Goal: Transaction & Acquisition: Obtain resource

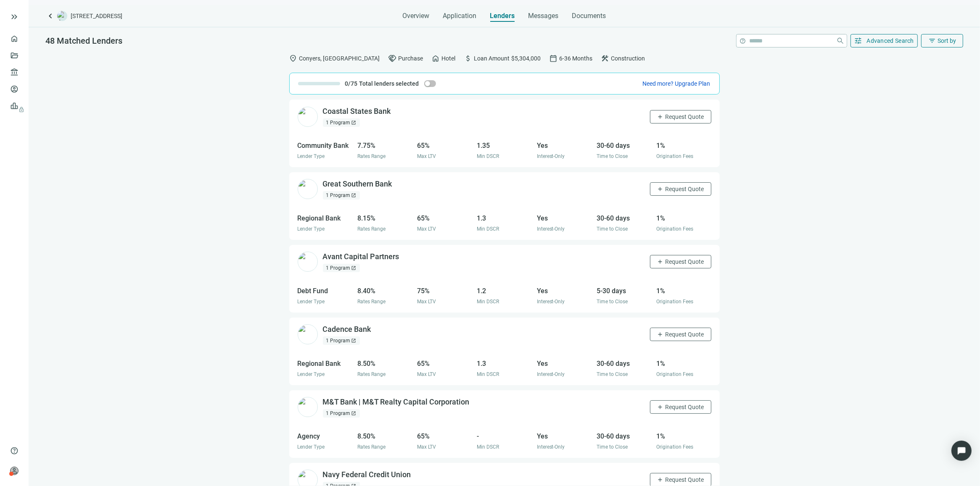
scroll to position [2997, 0]
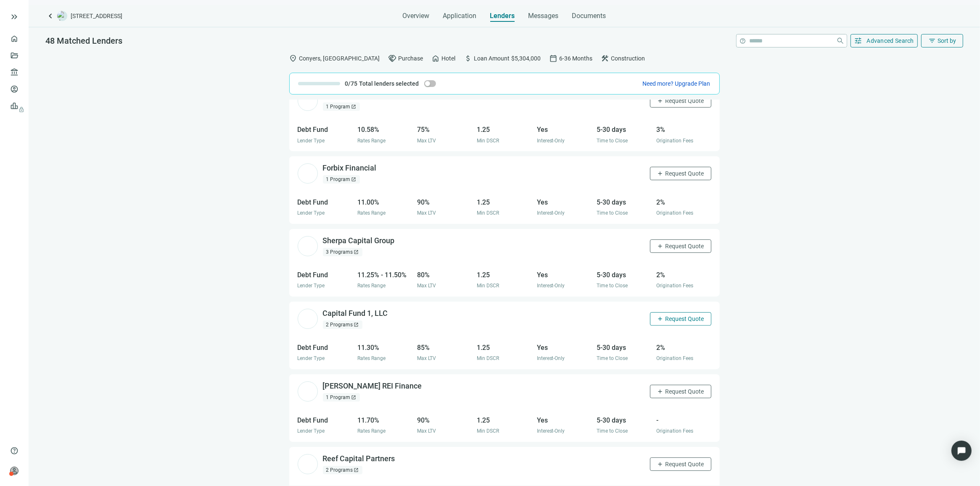
click at [675, 322] on span "Request Quote" at bounding box center [684, 319] width 39 height 7
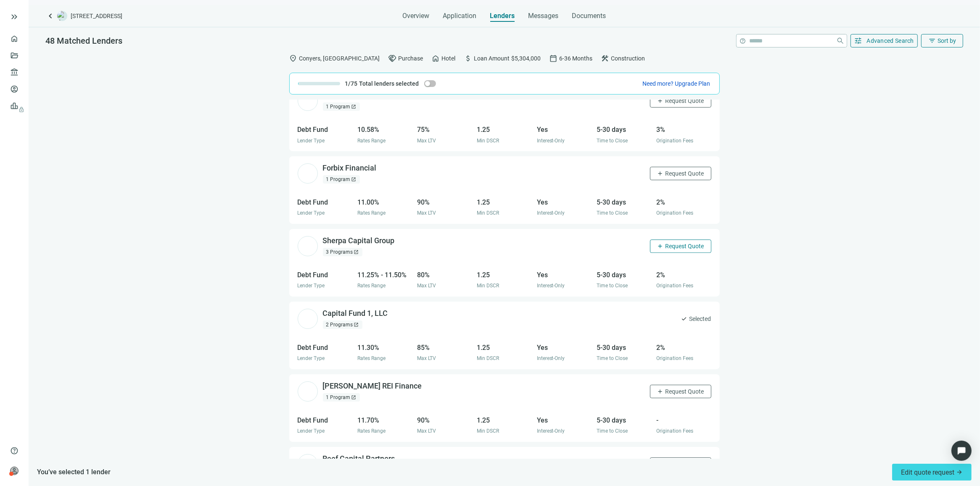
click at [676, 250] on span "Request Quote" at bounding box center [684, 246] width 39 height 7
click at [679, 172] on button "add Request Quote" at bounding box center [680, 173] width 61 height 13
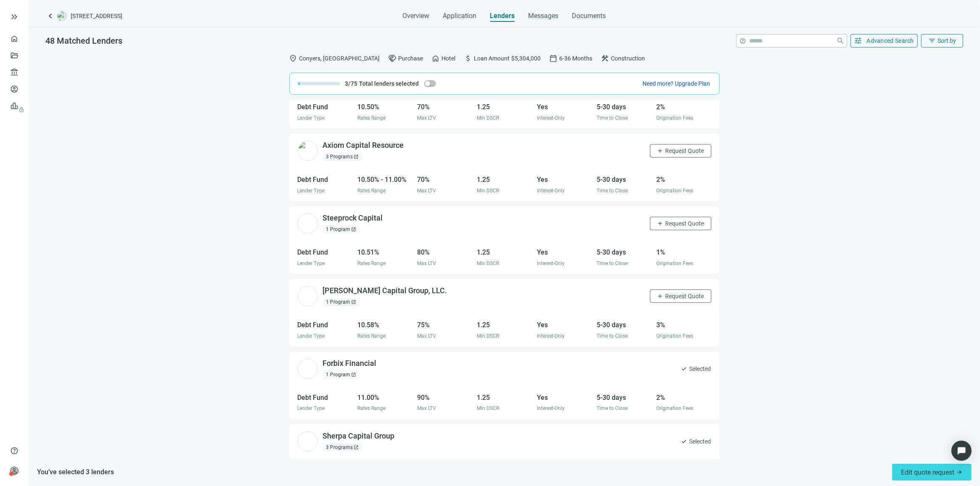
scroll to position [2787, 0]
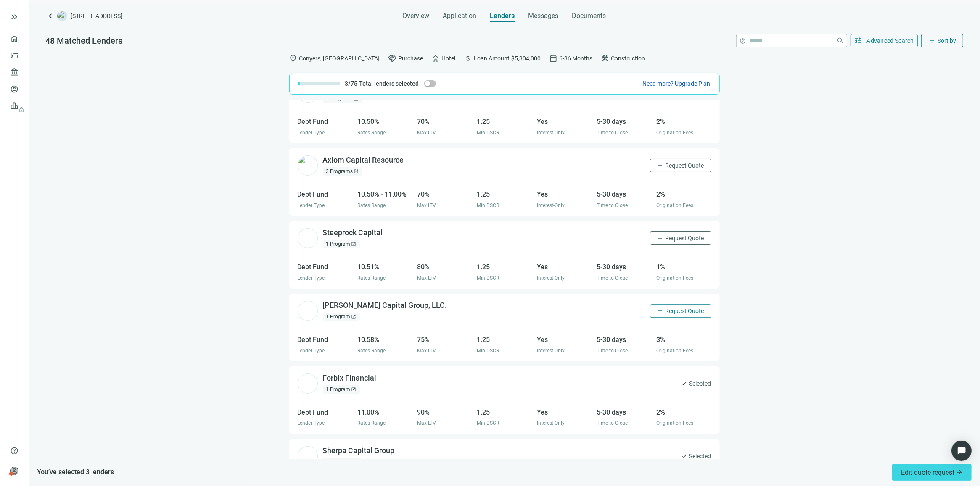
click at [667, 314] on span "Request Quote" at bounding box center [684, 311] width 39 height 7
click at [677, 242] on span "Request Quote" at bounding box center [684, 238] width 39 height 7
click at [678, 169] on span "Request Quote" at bounding box center [684, 165] width 39 height 7
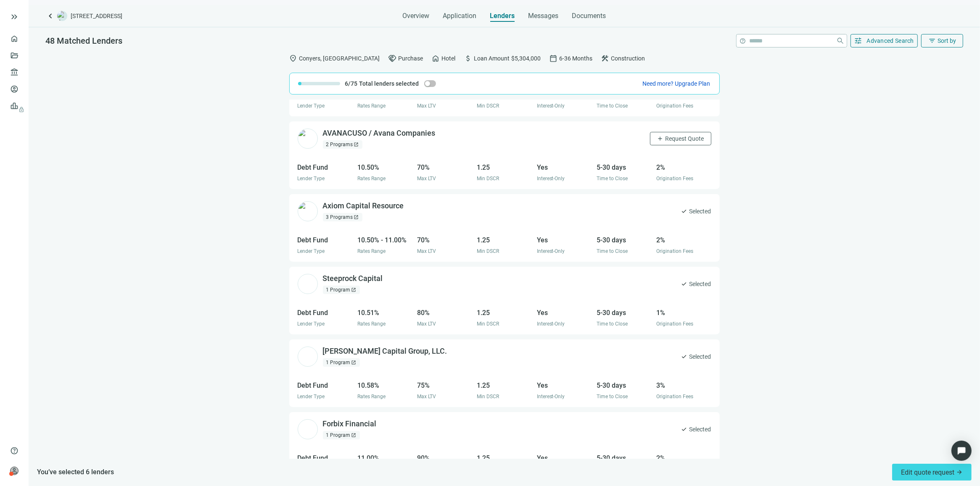
scroll to position [2629, 0]
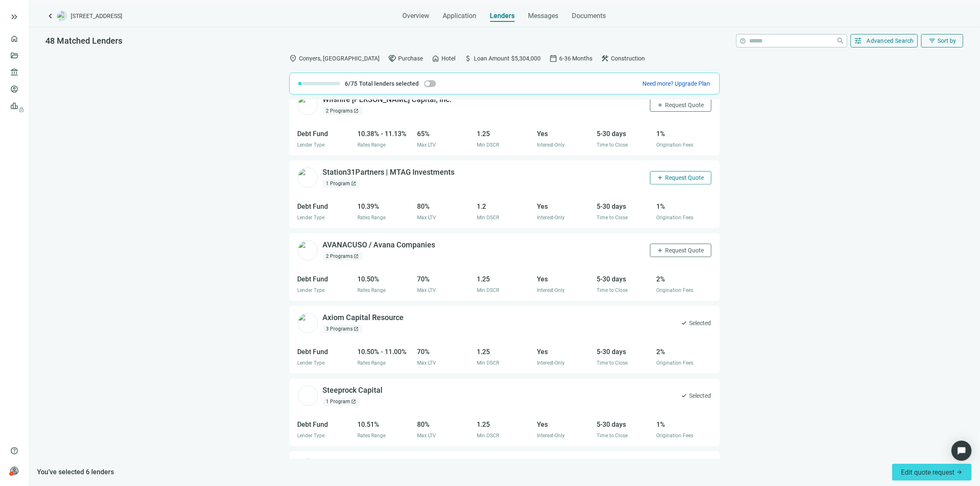
click at [674, 175] on button "add Request Quote" at bounding box center [680, 177] width 61 height 13
click at [677, 253] on span "Request Quote" at bounding box center [684, 250] width 39 height 7
click at [673, 106] on span "Request Quote" at bounding box center [684, 105] width 39 height 7
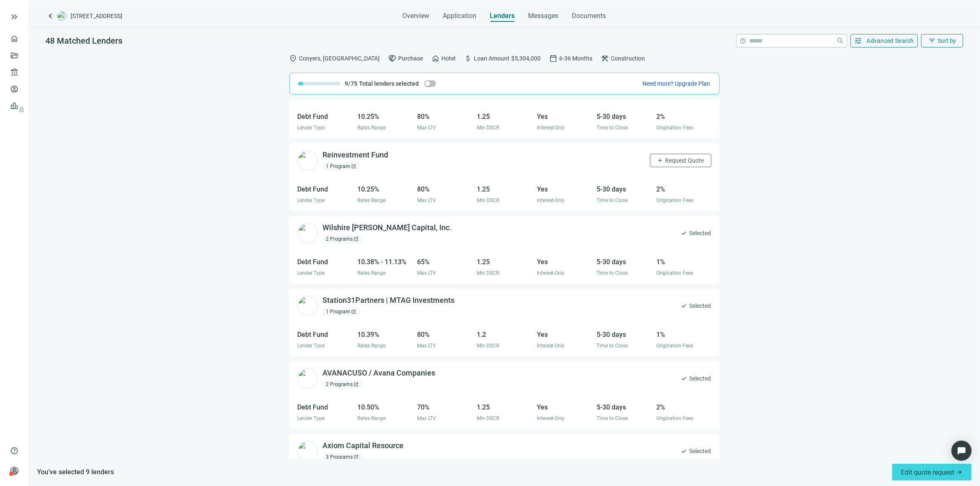
scroll to position [2471, 0]
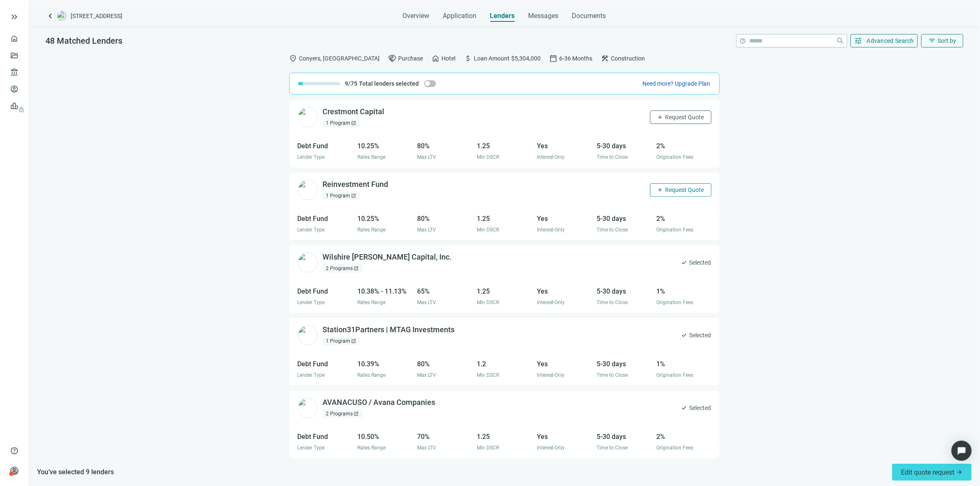
click at [671, 191] on span "Request Quote" at bounding box center [684, 190] width 39 height 7
click at [667, 116] on span "Request Quote" at bounding box center [684, 117] width 39 height 7
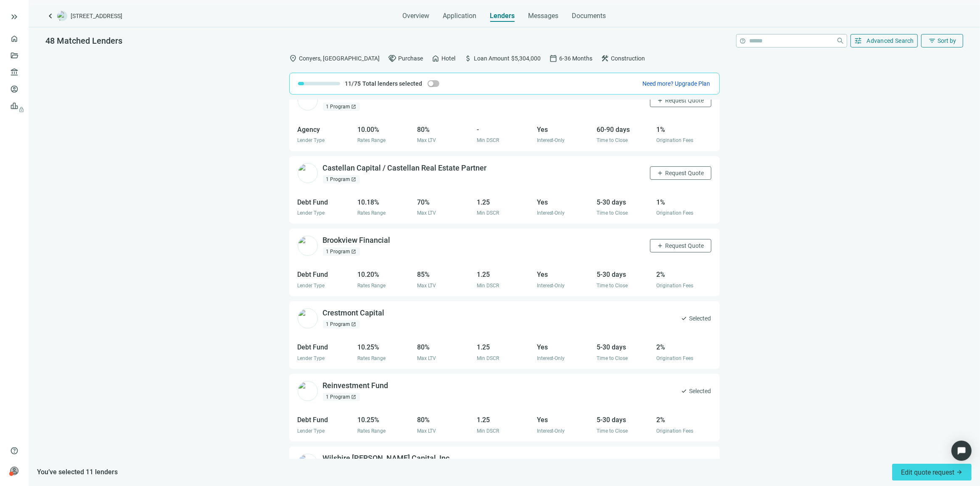
scroll to position [2261, 0]
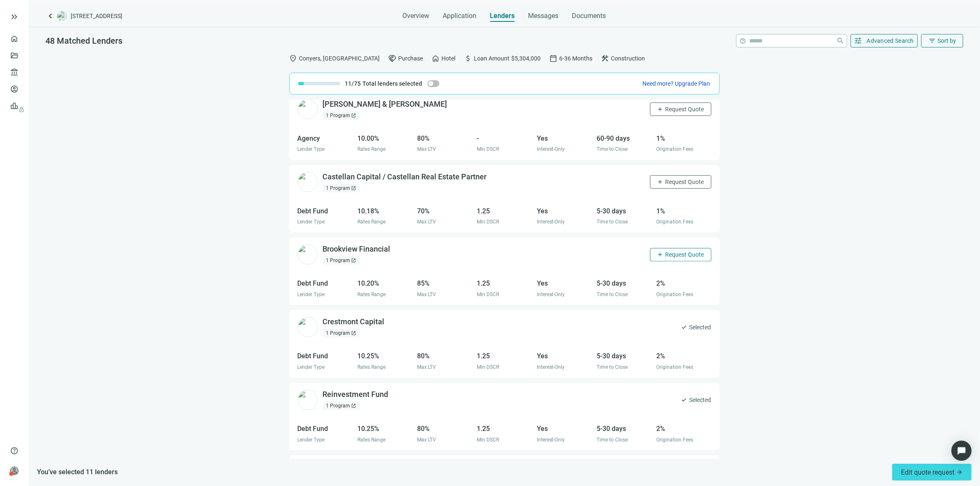
click at [669, 258] on span "Request Quote" at bounding box center [684, 254] width 39 height 7
click at [683, 185] on span "Request Quote" at bounding box center [684, 182] width 39 height 7
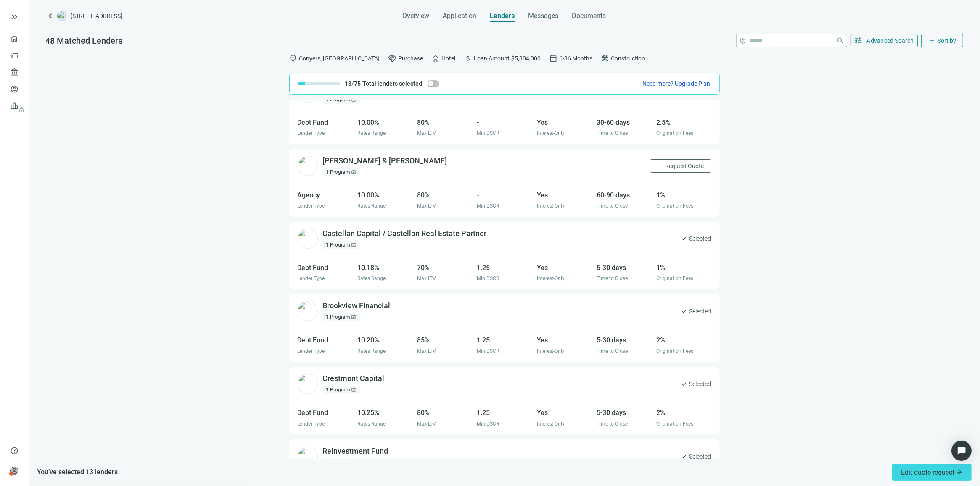
scroll to position [2156, 0]
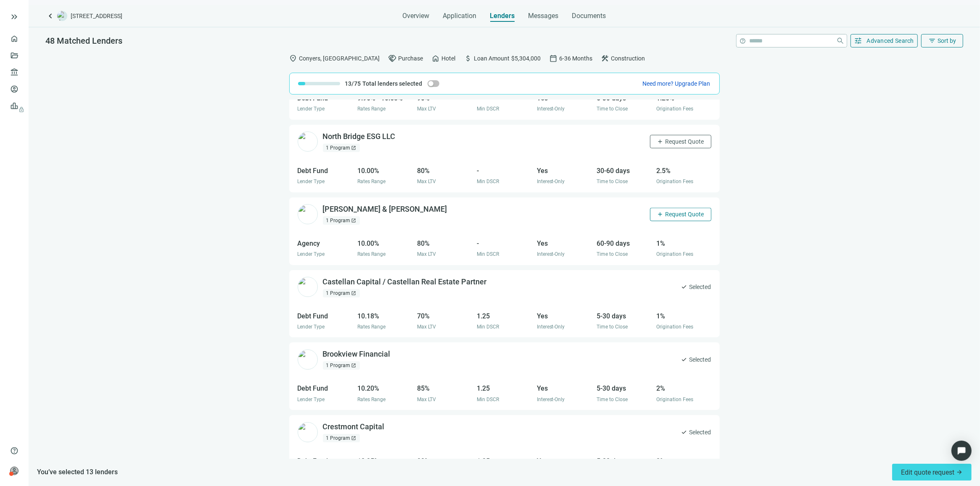
click at [661, 213] on button "add Request Quote" at bounding box center [680, 214] width 61 height 13
click at [667, 144] on span "Request Quote" at bounding box center [684, 141] width 39 height 7
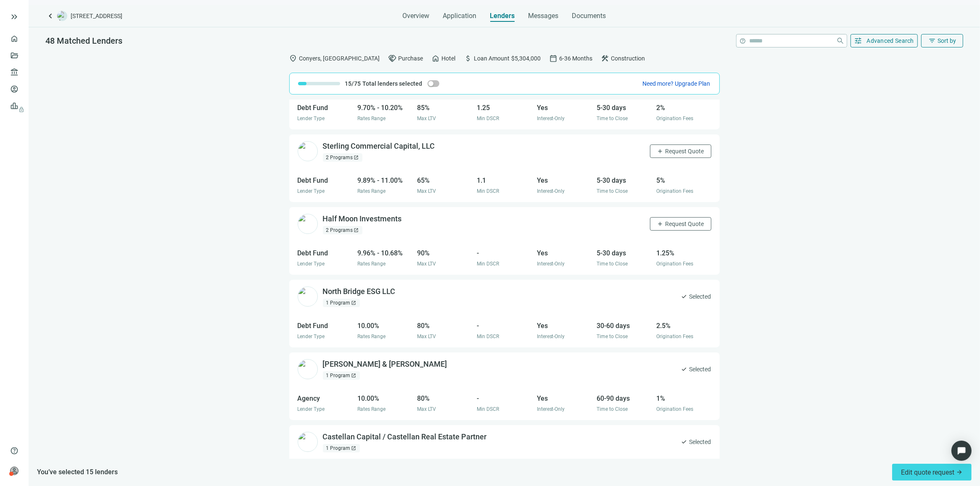
scroll to position [1946, 0]
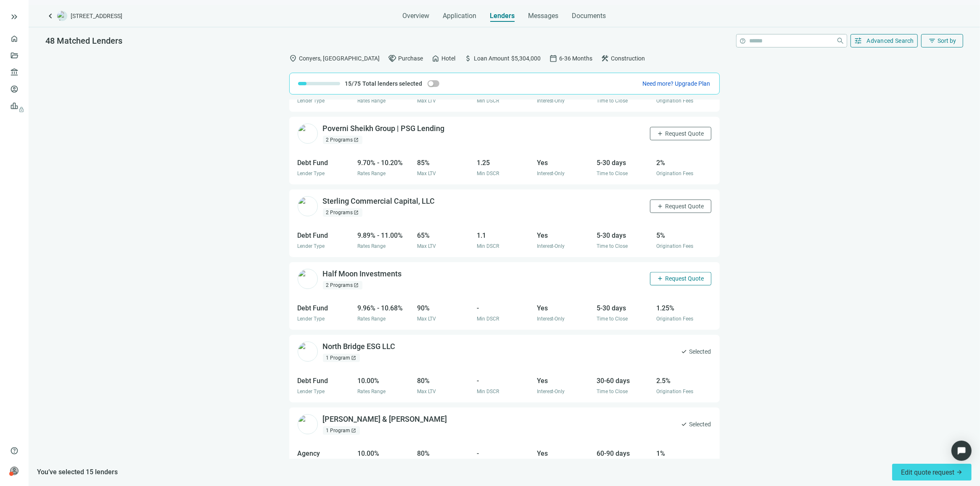
click at [663, 286] on button "add Request Quote" at bounding box center [680, 278] width 61 height 13
click at [671, 207] on span "Request Quote" at bounding box center [684, 206] width 39 height 7
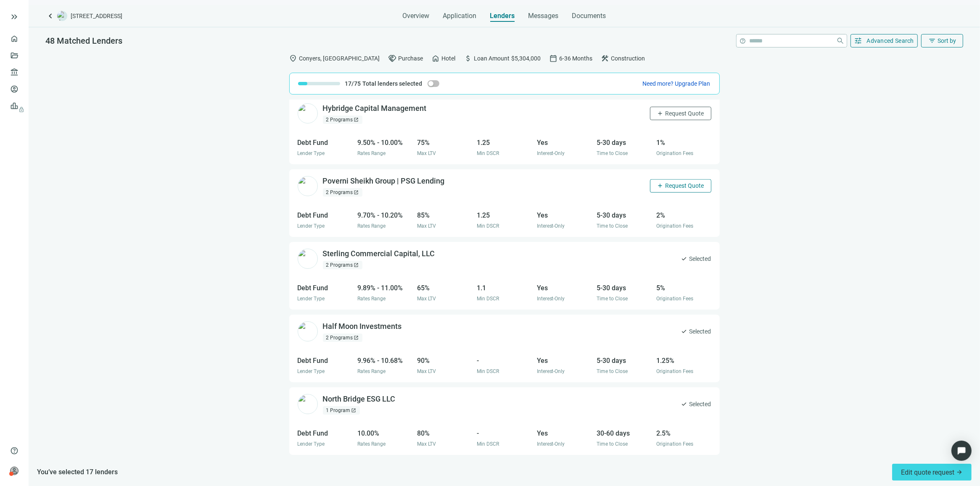
click at [665, 187] on span "Request Quote" at bounding box center [684, 186] width 39 height 7
click at [681, 116] on span "Request Quote" at bounding box center [684, 113] width 39 height 7
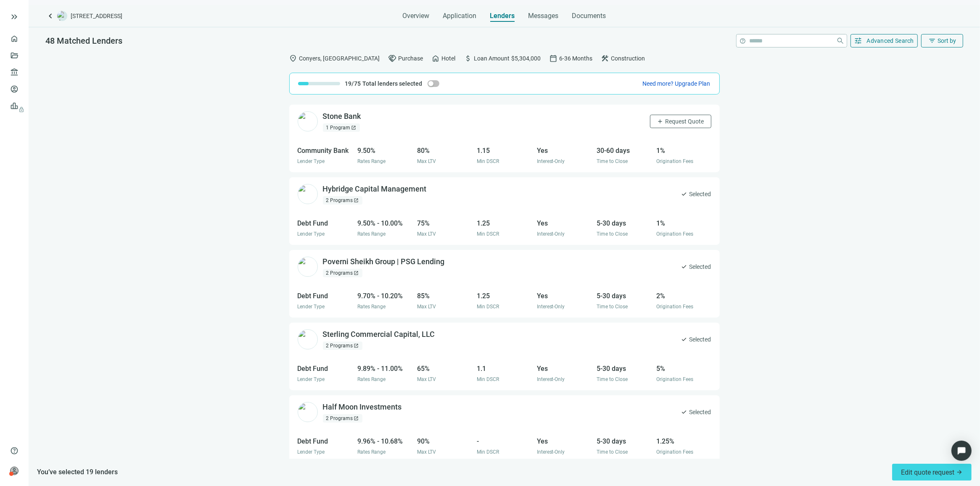
scroll to position [1788, 0]
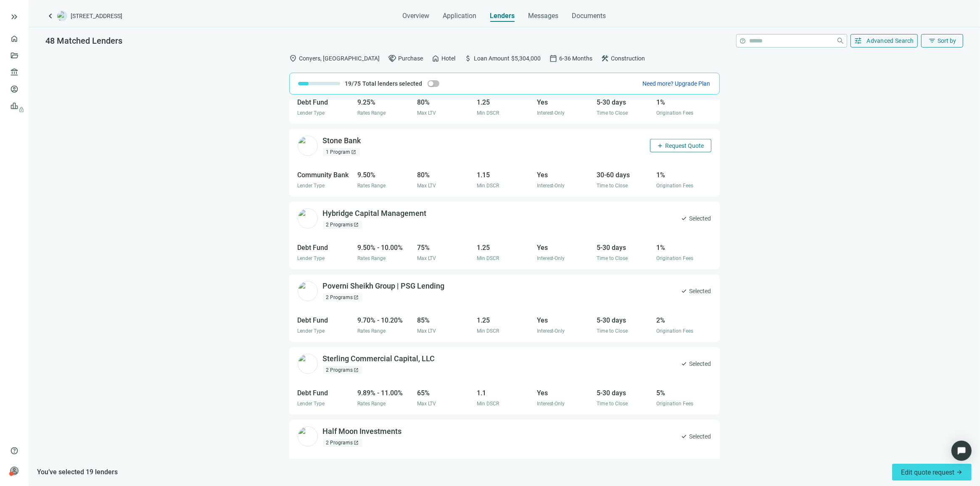
click at [675, 144] on span "Request Quote" at bounding box center [684, 145] width 39 height 7
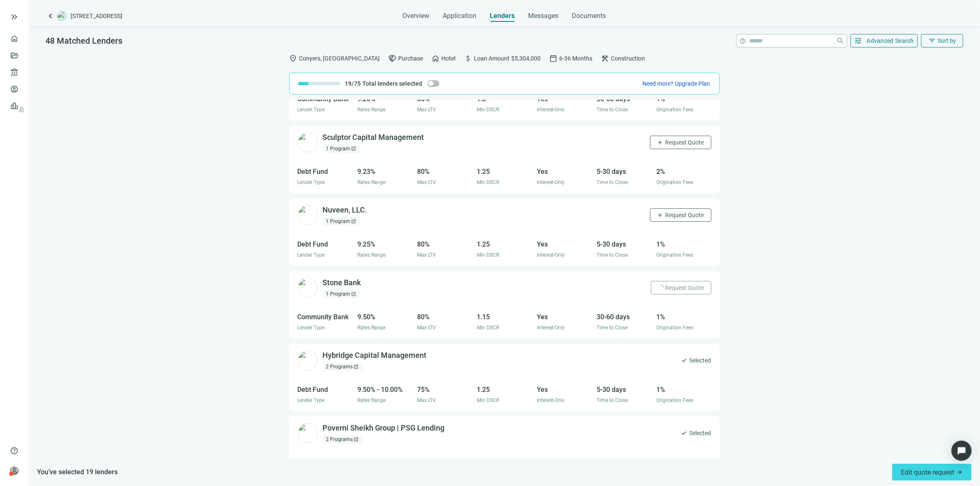
scroll to position [1631, 0]
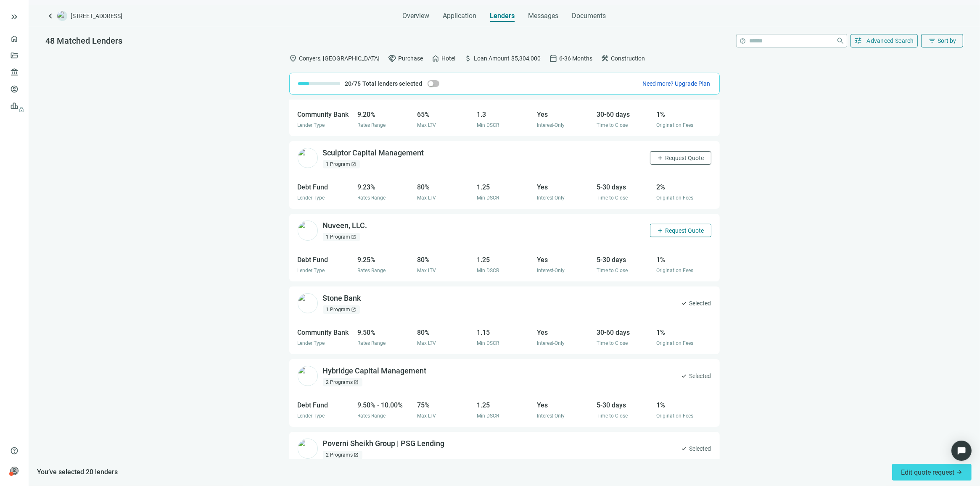
click at [673, 234] on span "Request Quote" at bounding box center [684, 230] width 39 height 7
click at [677, 161] on span "Request Quote" at bounding box center [684, 158] width 39 height 7
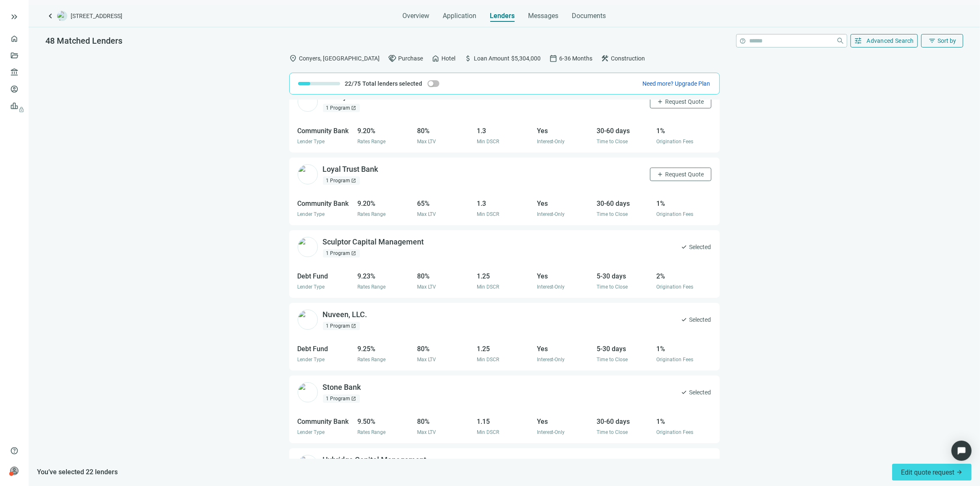
scroll to position [1473, 0]
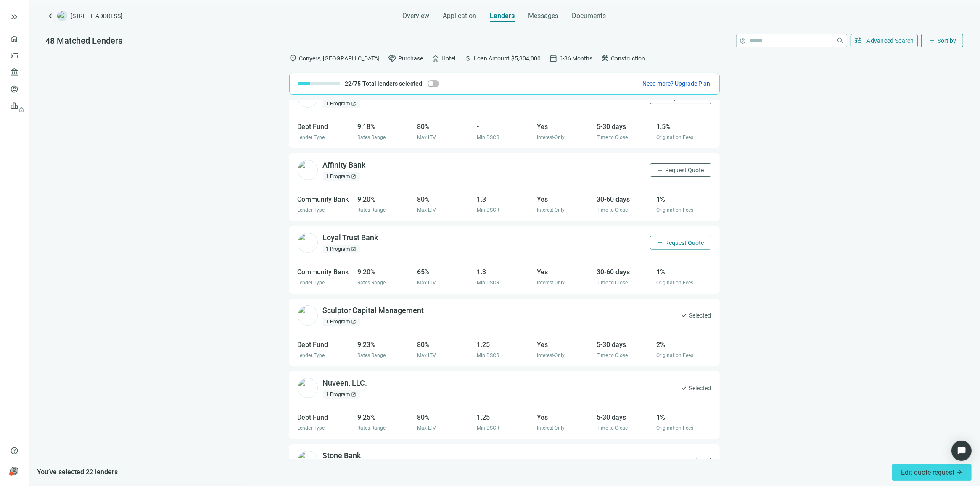
click at [665, 246] on span "Request Quote" at bounding box center [684, 243] width 39 height 7
click at [681, 171] on span "Request Quote" at bounding box center [684, 170] width 39 height 7
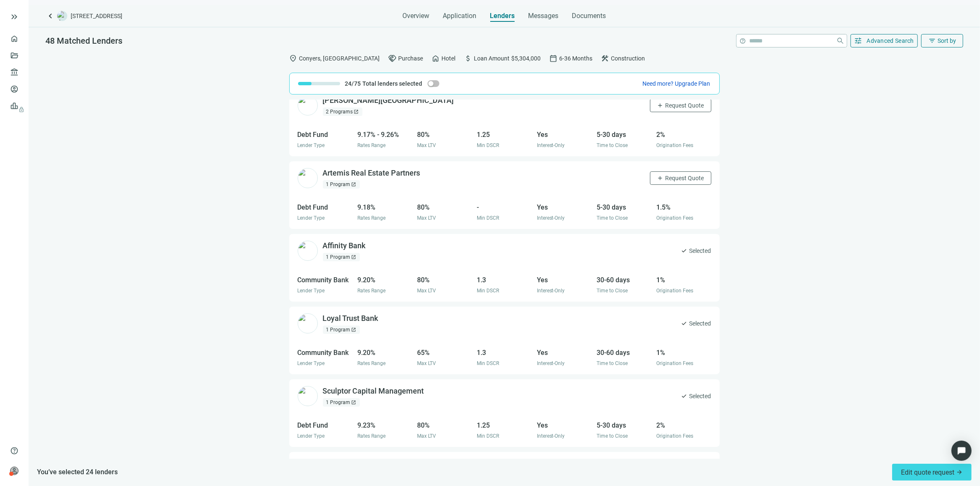
scroll to position [1368, 0]
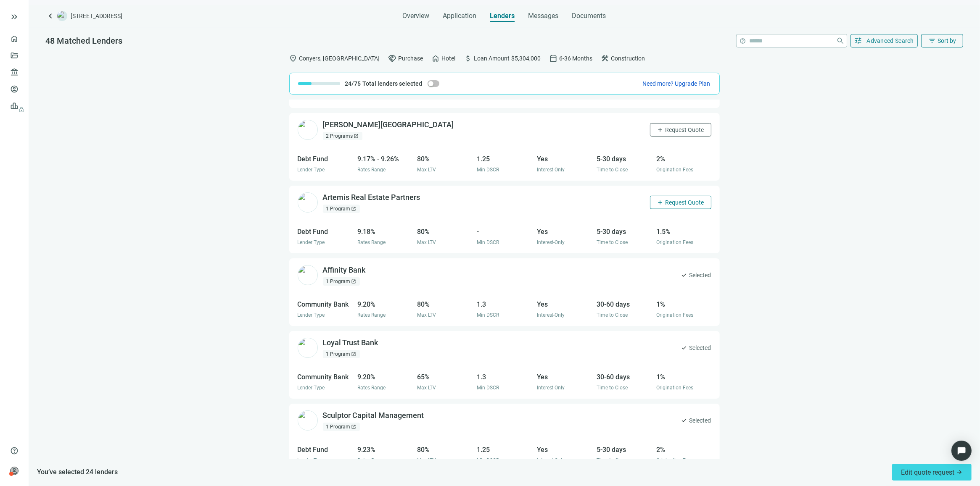
click at [671, 202] on span "Request Quote" at bounding box center [684, 202] width 39 height 7
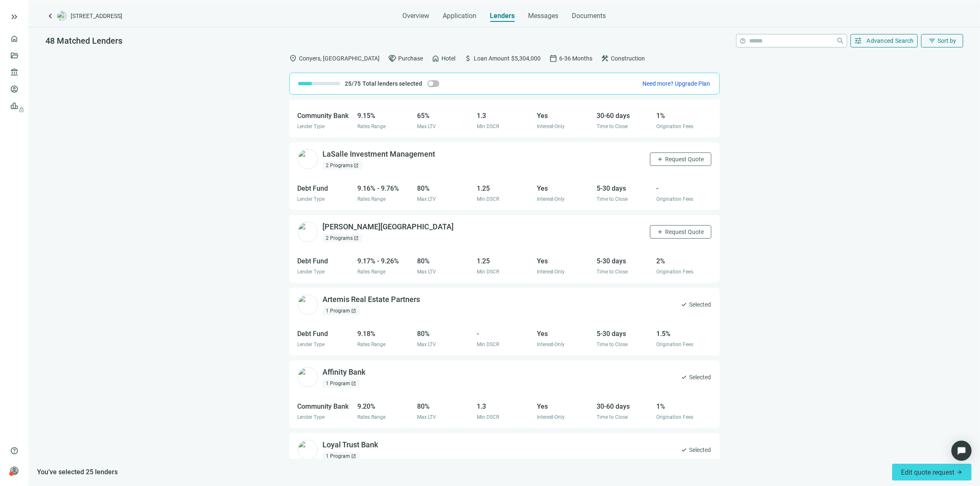
scroll to position [1263, 0]
click at [681, 232] on span "Request Quote" at bounding box center [684, 235] width 39 height 7
click at [665, 166] on span "Request Quote" at bounding box center [684, 162] width 39 height 7
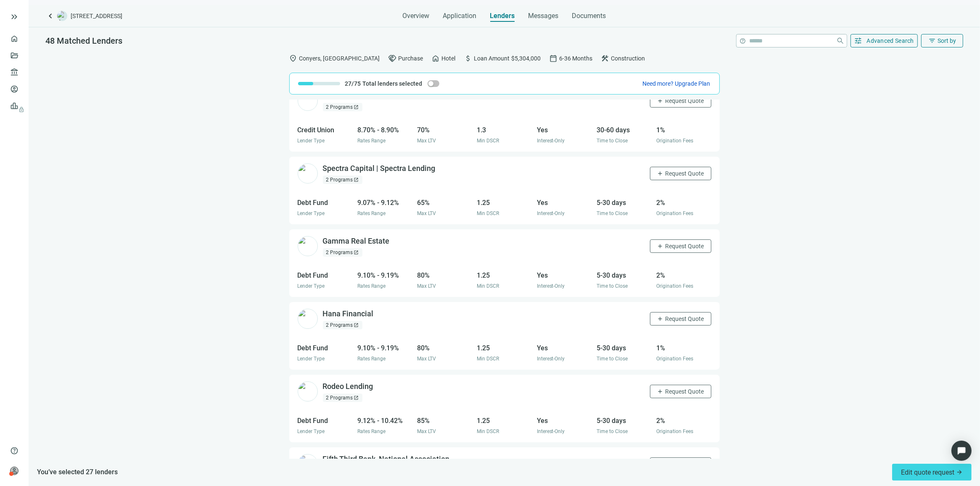
scroll to position [738, 0]
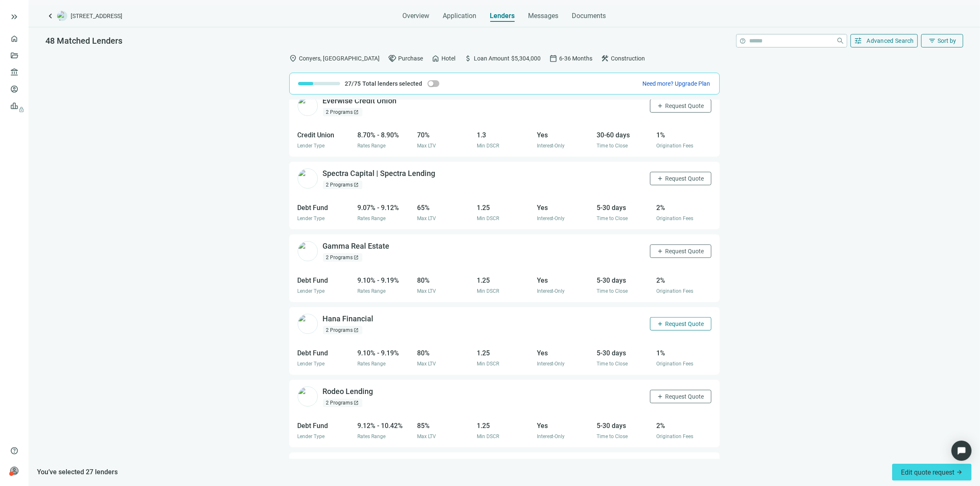
click at [676, 323] on span "Request Quote" at bounding box center [684, 324] width 39 height 7
click at [666, 177] on span "Request Quote" at bounding box center [684, 178] width 39 height 7
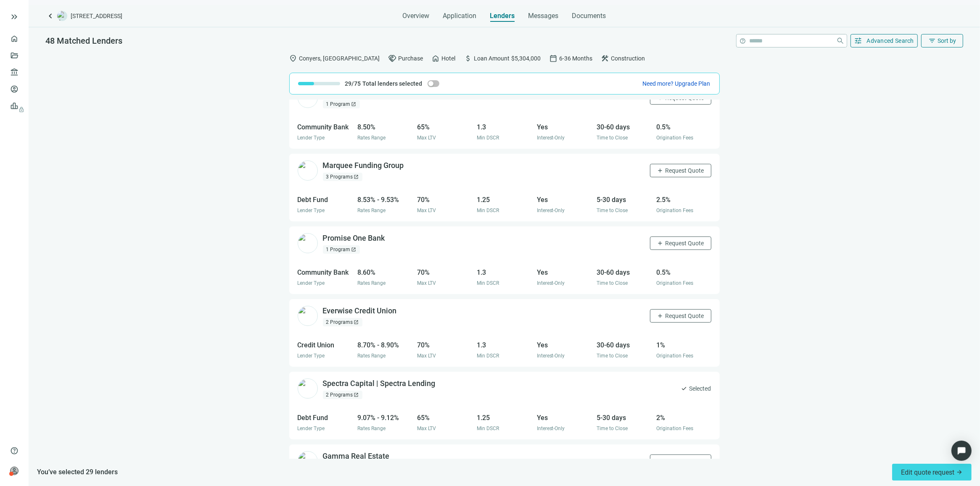
scroll to position [475, 0]
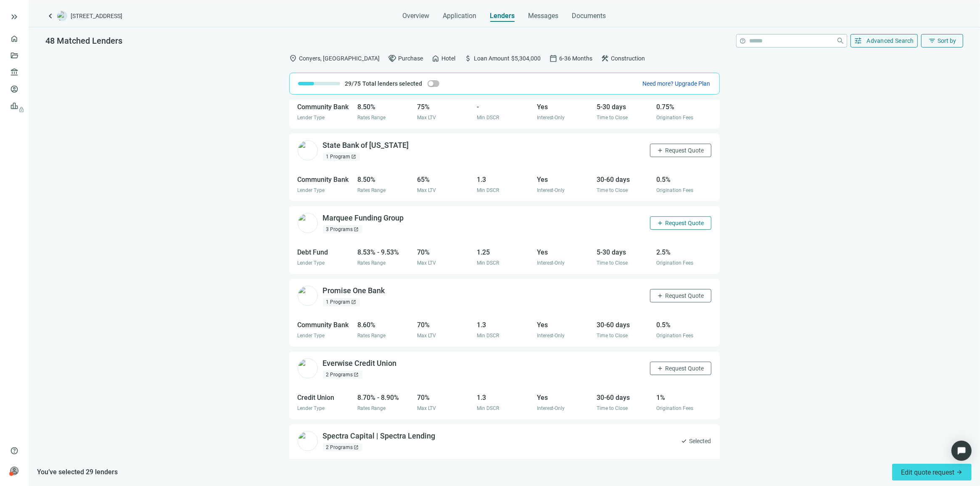
click at [665, 222] on span "Request Quote" at bounding box center [684, 223] width 39 height 7
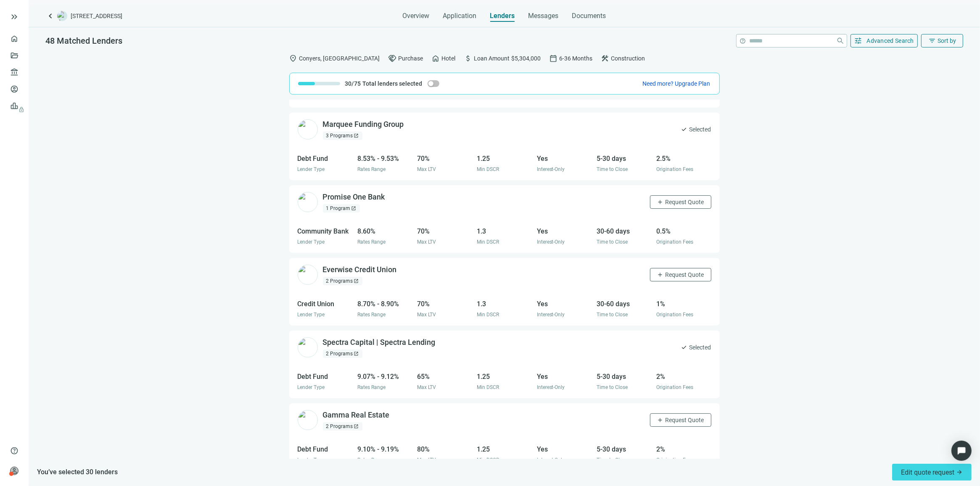
scroll to position [580, 0]
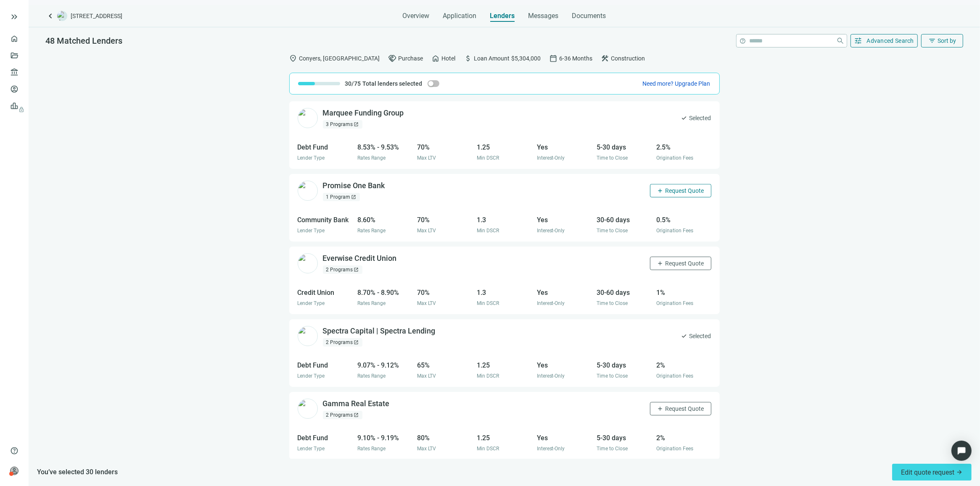
click at [670, 190] on span "Request Quote" at bounding box center [684, 190] width 39 height 7
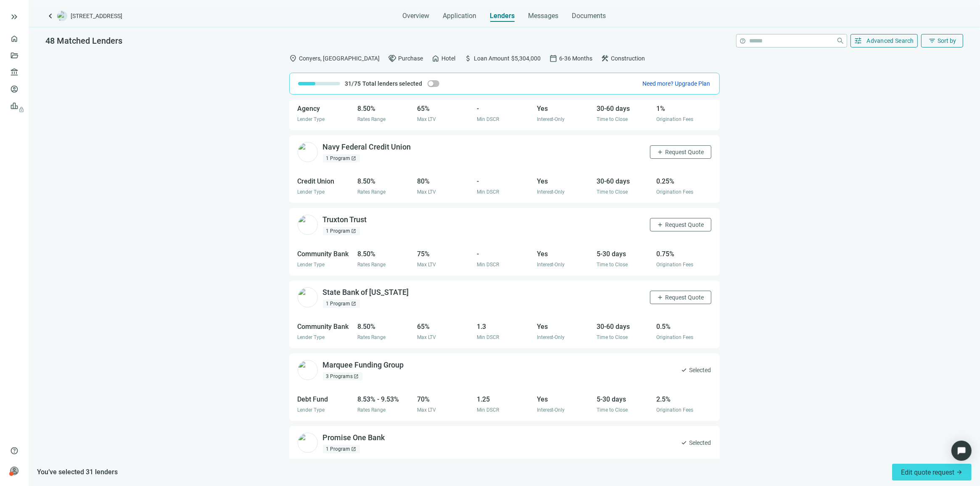
scroll to position [317, 0]
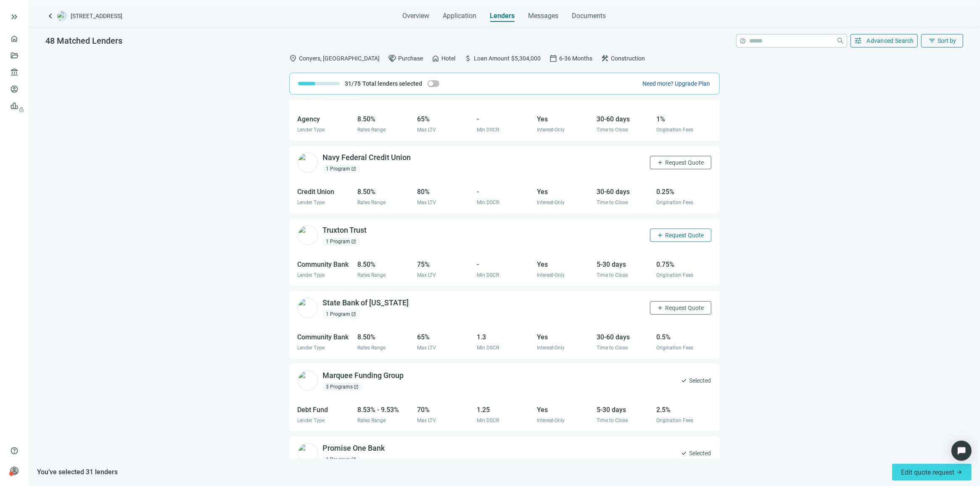
click at [673, 239] on span "Request Quote" at bounding box center [684, 235] width 39 height 7
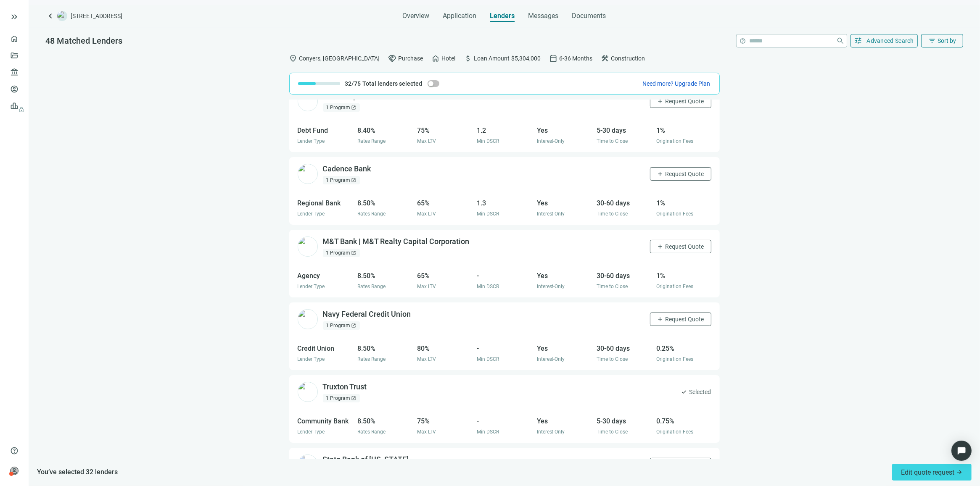
scroll to position [160, 0]
click at [773, 177] on div "Coastal States Bank open_in_new 1 Program open_in_new add Request Quote Communi…" at bounding box center [504, 279] width 951 height 359
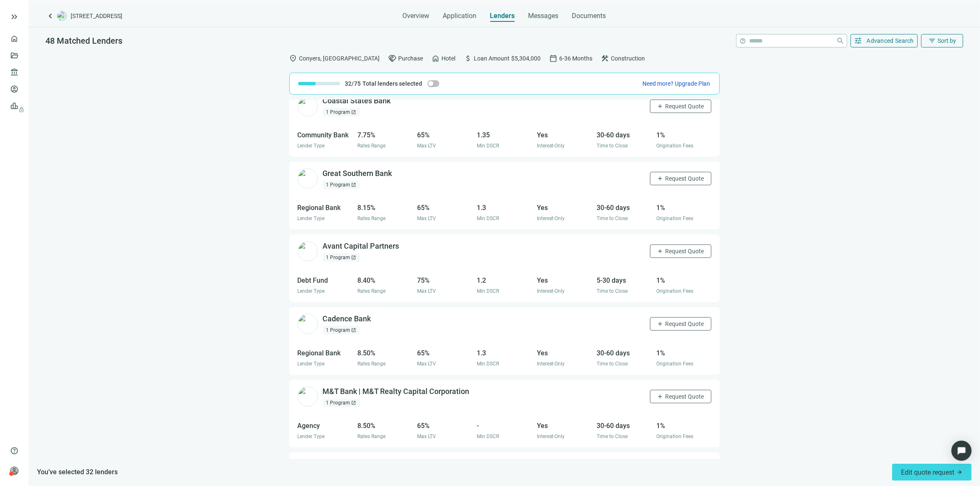
scroll to position [2, 0]
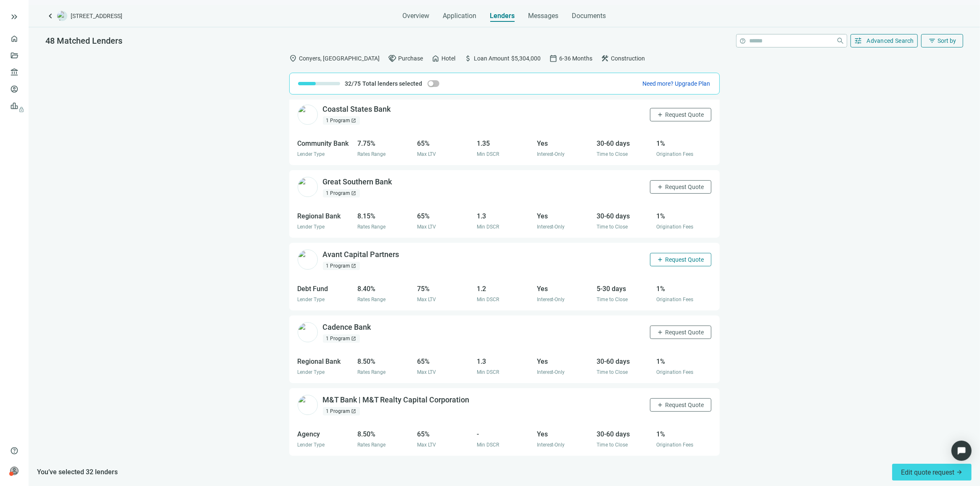
click at [674, 261] on span "Request Quote" at bounding box center [684, 259] width 39 height 7
click at [381, 256] on div "Avant Capital Partners open_in_new" at bounding box center [366, 257] width 87 height 11
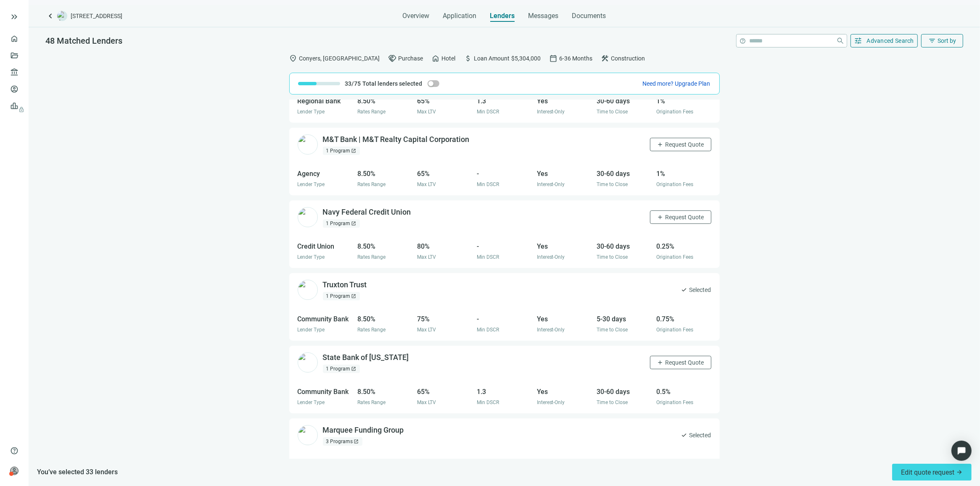
scroll to position [315, 0]
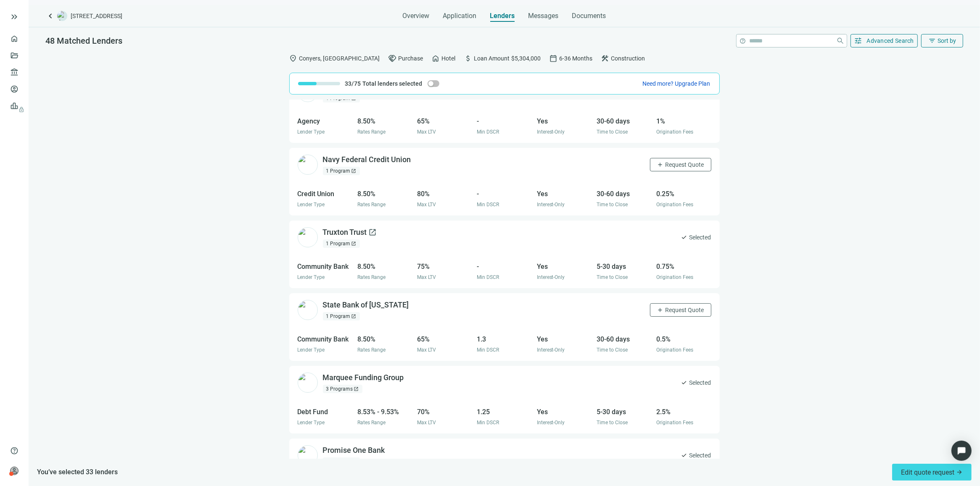
click at [345, 232] on div "Truxton Trust open_in_new" at bounding box center [350, 232] width 54 height 11
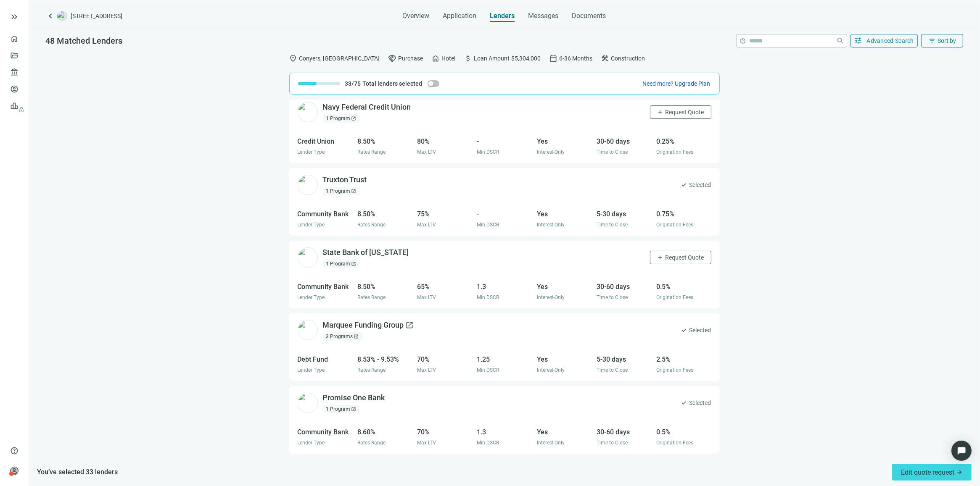
click at [340, 326] on div "Marquee Funding Group open_in_new" at bounding box center [368, 325] width 91 height 11
